Goal: Complete application form

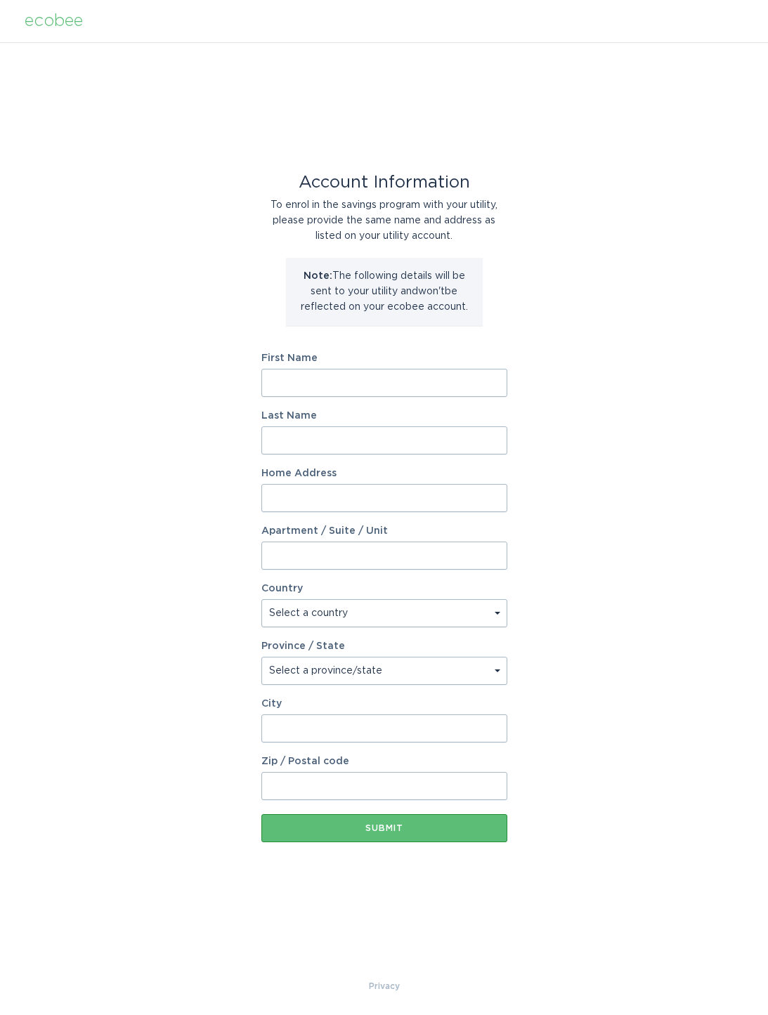
click at [438, 392] on input "First Name" at bounding box center [384, 383] width 246 height 28
click at [406, 395] on input "Kenneth" at bounding box center [384, 383] width 246 height 28
type input "Kenneth"
click at [391, 450] on input "Last Name" at bounding box center [384, 440] width 246 height 28
click at [401, 437] on input "Wagner" at bounding box center [384, 440] width 246 height 28
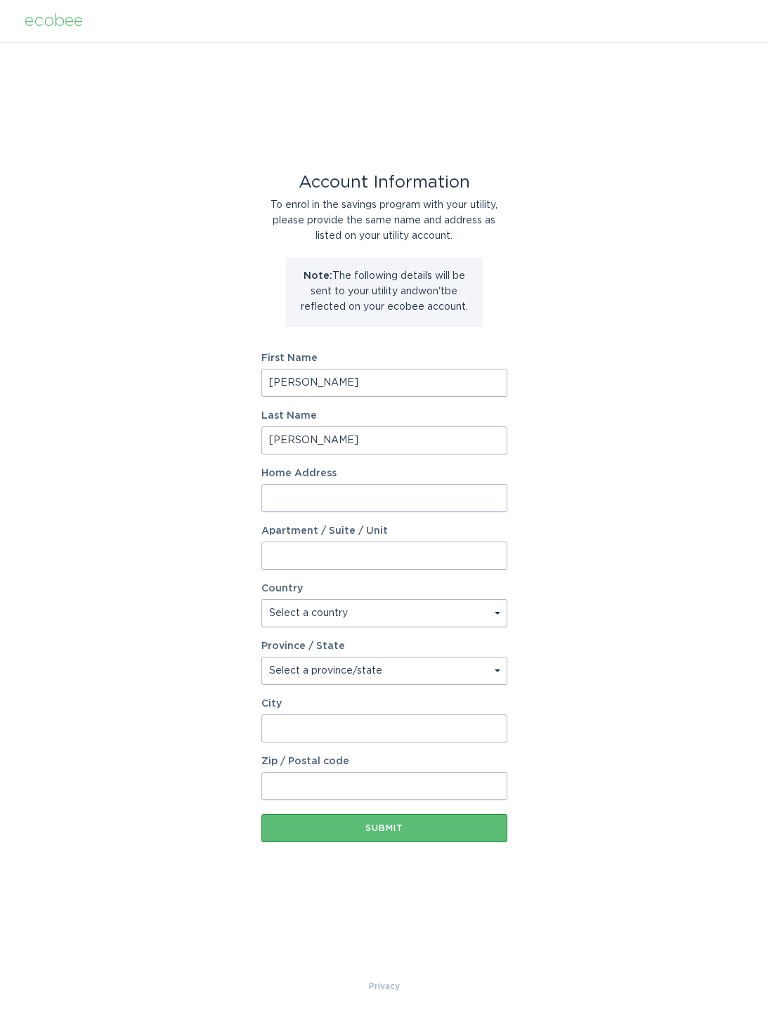
click at [404, 451] on input "Wagner" at bounding box center [384, 440] width 246 height 28
type input "Wagner"
click at [383, 512] on input "Home Address" at bounding box center [384, 498] width 246 height 28
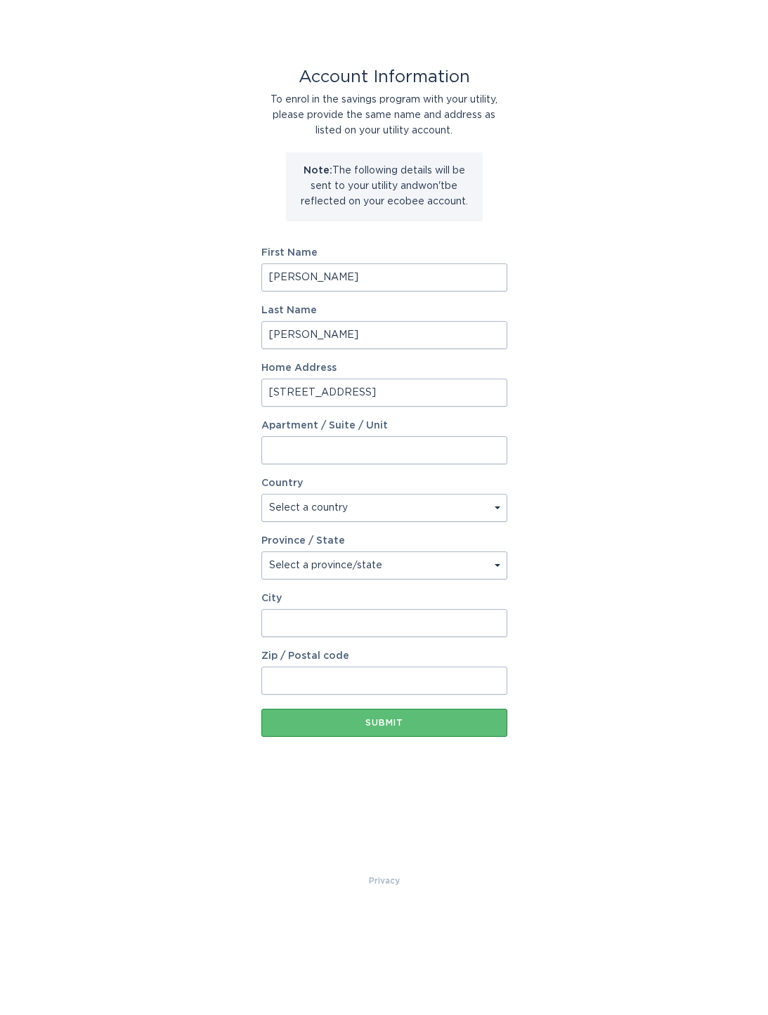
type input "8720 53 terrace east"
click at [419, 599] on select "Select a country Canada USA" at bounding box center [384, 613] width 246 height 28
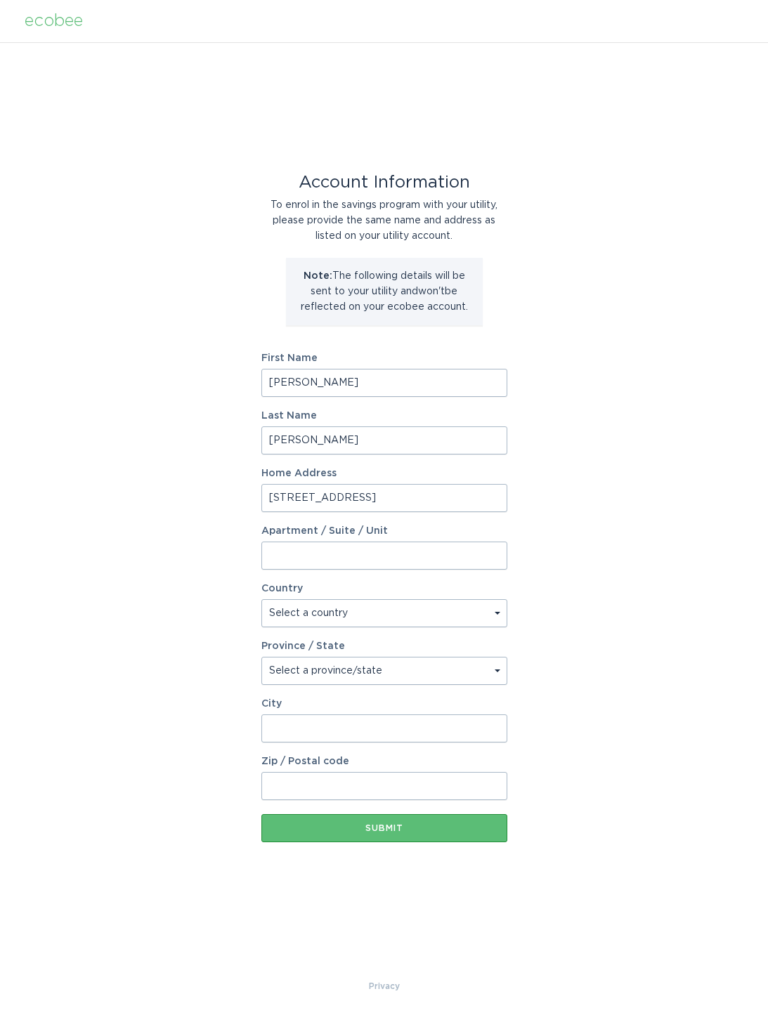
select select "US"
click at [459, 676] on select "Select a province/state Alabama Alaska American Samoa Arizona Arkansas Californ…" at bounding box center [384, 671] width 246 height 28
select select "FL"
click at [412, 742] on input "City" at bounding box center [384, 728] width 246 height 28
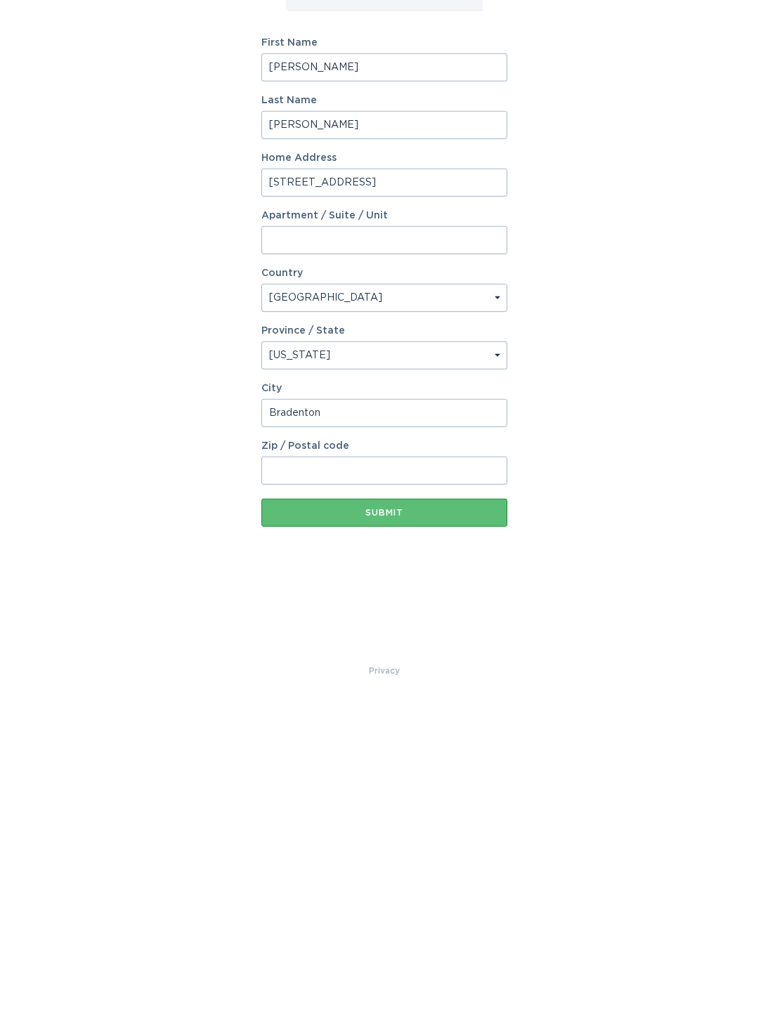
type input "Bradenton"
click at [381, 772] on input "Zip / Postal code" at bounding box center [384, 786] width 246 height 28
type input "34211"
click at [427, 824] on div "Submit" at bounding box center [384, 828] width 232 height 8
